Goal: Task Accomplishment & Management: Manage account settings

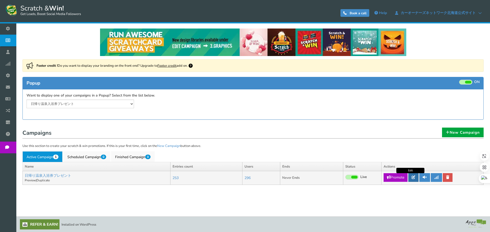
click at [413, 181] on link at bounding box center [413, 177] width 10 height 9
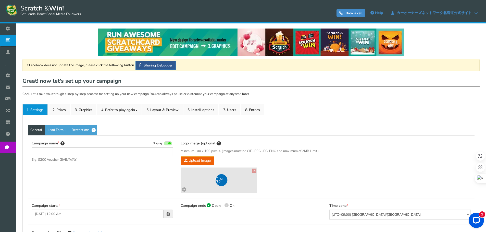
type input "日帰り温泉入浴券プレゼント"
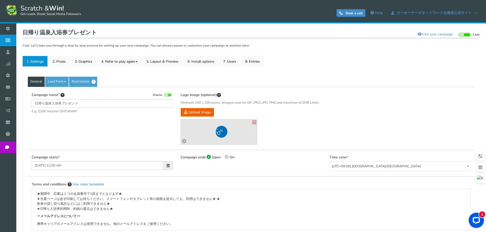
scroll to position [51, 0]
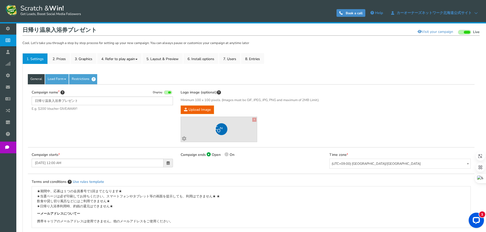
click at [251, 64] on div "General Lead Form Labels Fields setup Restrictions Allow users to play again af…" at bounding box center [250, 185] width 457 height 243
click at [252, 61] on link "8. Entries" at bounding box center [252, 58] width 23 height 11
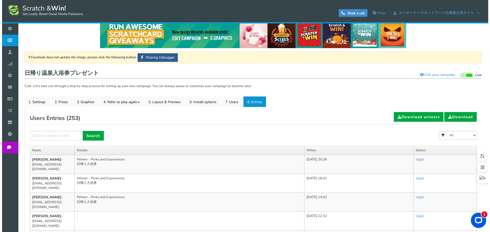
scroll to position [0, 0]
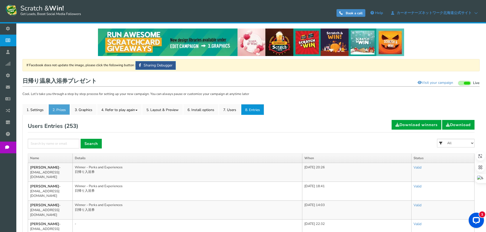
click at [57, 113] on link "2. Prizes" at bounding box center [58, 109] width 21 height 11
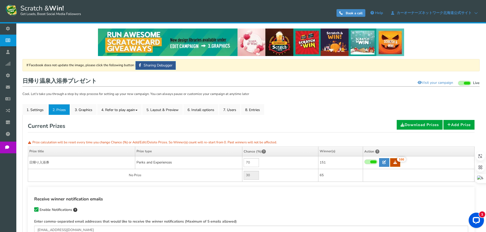
click at [397, 165] on link "166" at bounding box center [395, 162] width 10 height 9
click at [225, 115] on link "7. Users" at bounding box center [229, 109] width 21 height 11
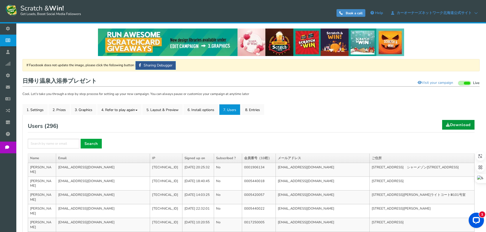
click at [446, 124] on span at bounding box center [448, 125] width 4 height 4
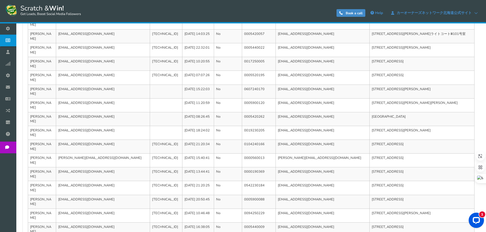
scroll to position [166, 0]
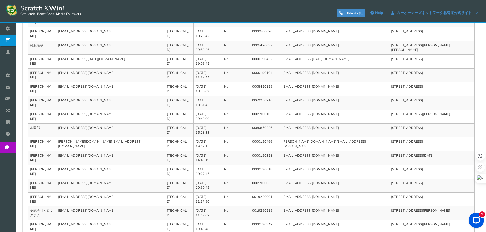
scroll to position [171, 0]
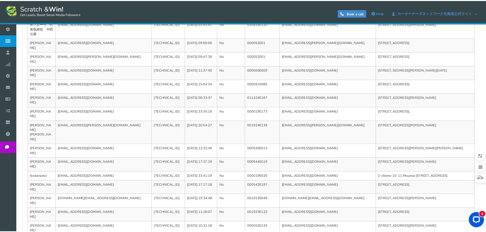
scroll to position [0, 0]
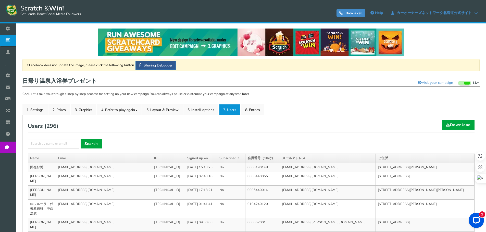
click at [340, 105] on ul "1. Settings 2. Prizes 3. Graphics 4. Refer to play again 4.1 Referrals Setup 4.…" at bounding box center [250, 109] width 457 height 11
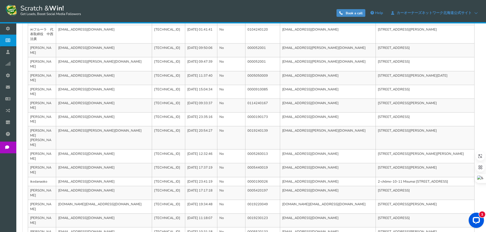
scroll to position [180, 0]
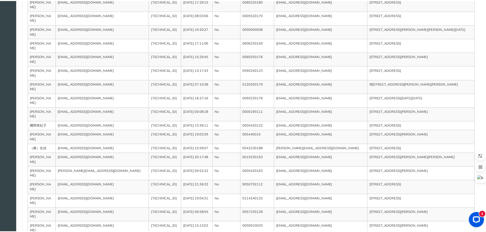
scroll to position [0, 0]
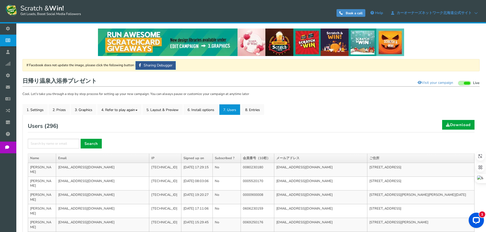
click at [388, 124] on div "Users ( 296 ) Download" at bounding box center [251, 126] width 447 height 13
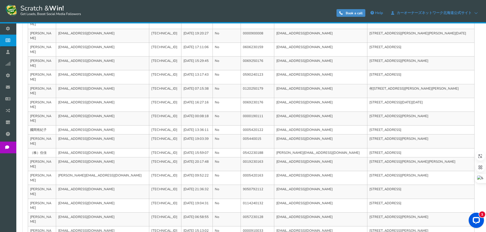
scroll to position [166, 0]
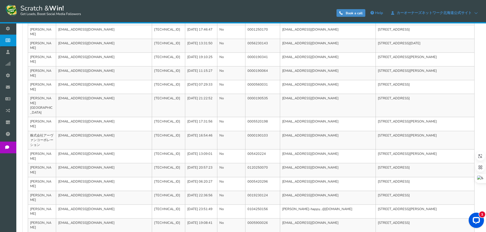
scroll to position [176, 0]
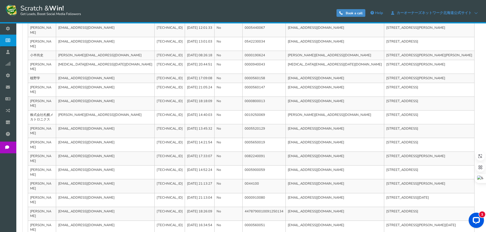
scroll to position [171, 0]
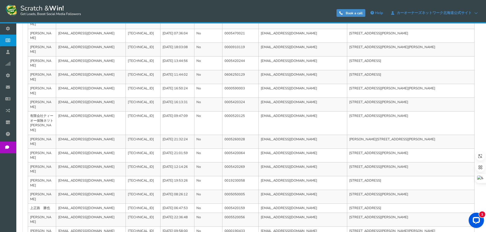
scroll to position [176, 0]
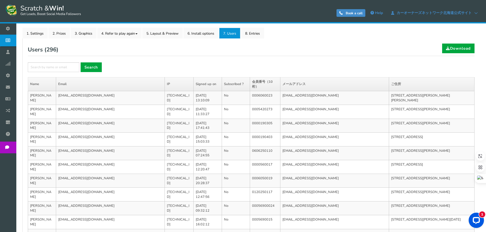
scroll to position [171, 0]
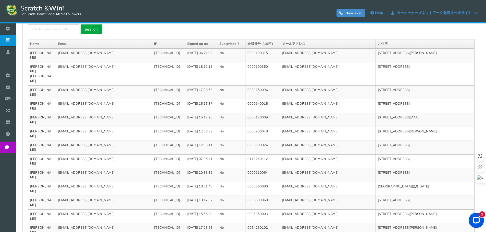
scroll to position [166, 0]
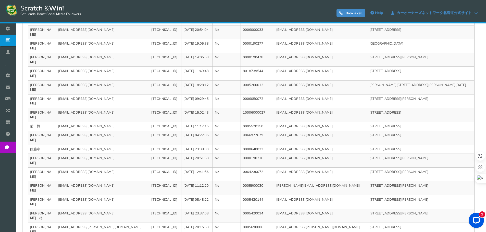
scroll to position [171, 0]
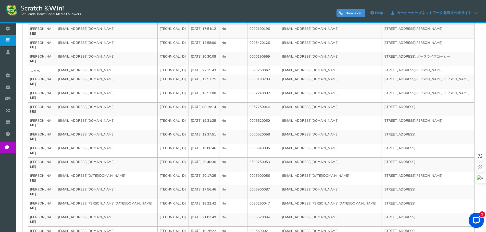
scroll to position [166, 0]
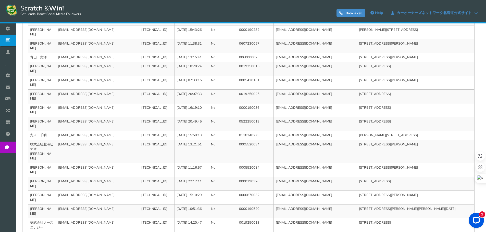
scroll to position [180, 0]
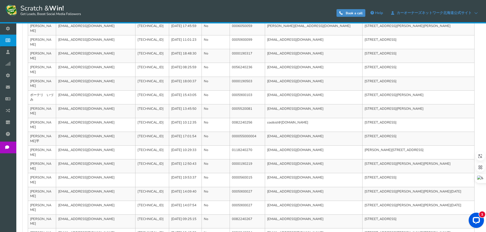
scroll to position [171, 0]
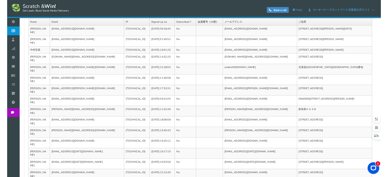
scroll to position [0, 0]
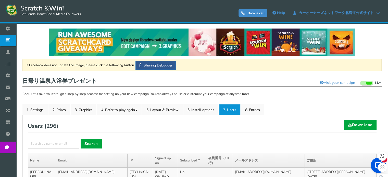
click at [117, 126] on div "Users ( 296 ) Download" at bounding box center [202, 126] width 349 height 13
click at [264, 112] on link "8. Entries" at bounding box center [252, 109] width 23 height 11
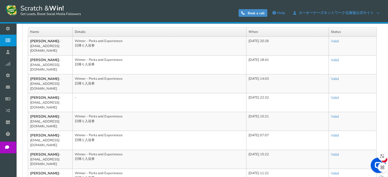
scroll to position [128, 0]
click at [383, 45] on div "NOTE: Scratch and Win plugin is deleted or deactivated. Please check and re-ins…" at bounding box center [202, 170] width 364 height 548
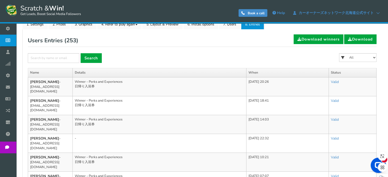
scroll to position [77, 0]
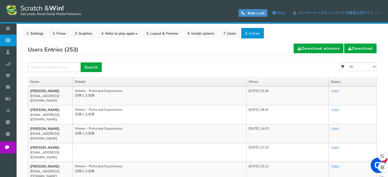
drag, startPoint x: 387, startPoint y: 103, endPoint x: 391, endPoint y: 102, distance: 4.8
